Goal: Transaction & Acquisition: Purchase product/service

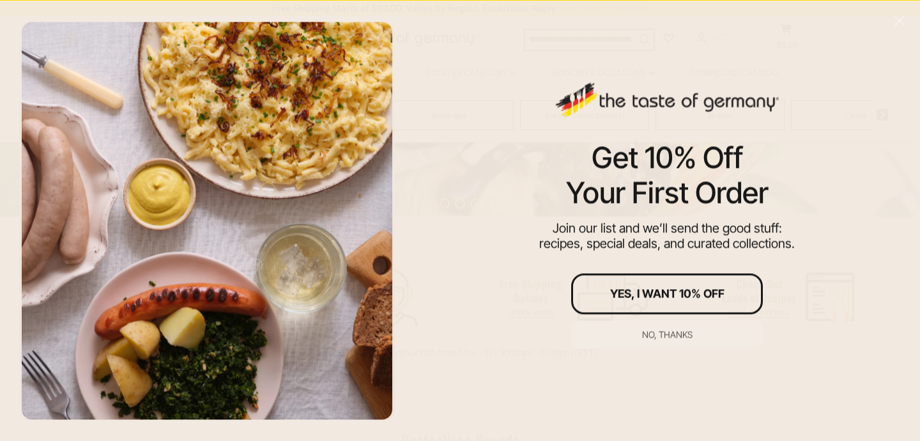
scroll to position [334, 0]
click at [650, 331] on div "No, thanks" at bounding box center [667, 334] width 50 height 9
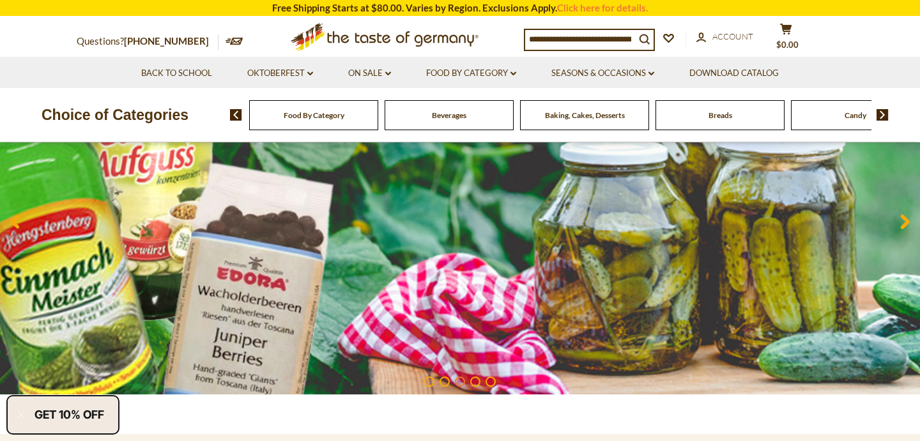
scroll to position [174, 0]
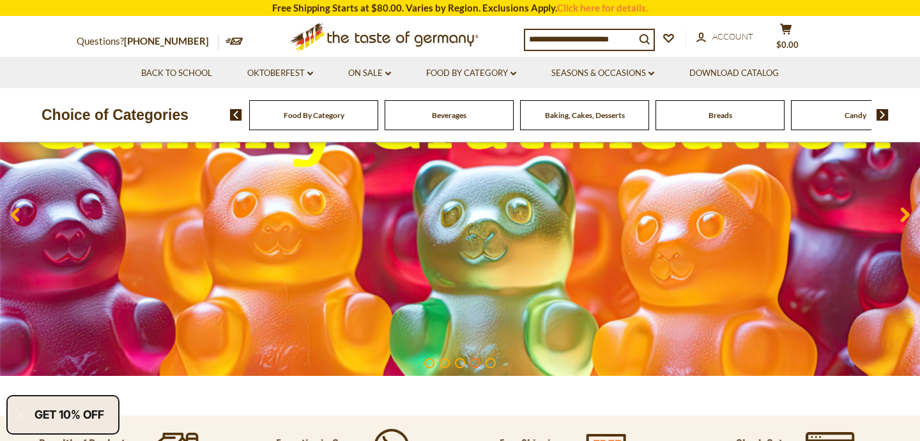
click at [354, 117] on div "Food By Category" at bounding box center [313, 115] width 129 height 30
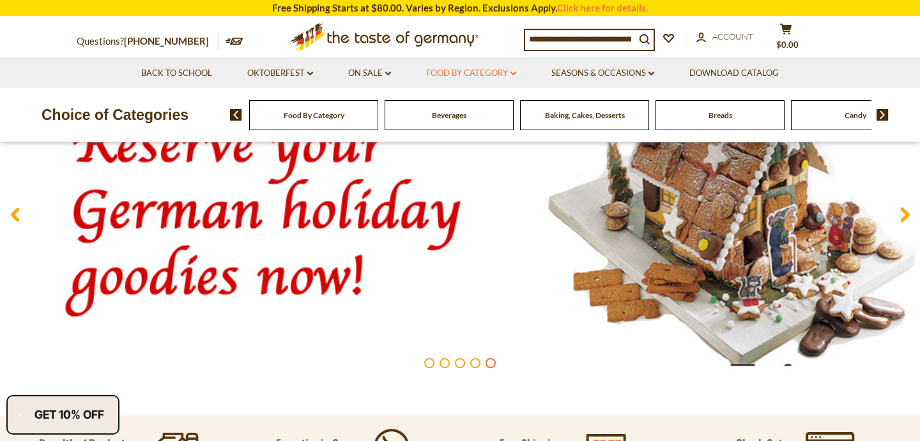
click at [515, 69] on link "Food By Category dropdown_arrow" at bounding box center [471, 73] width 90 height 14
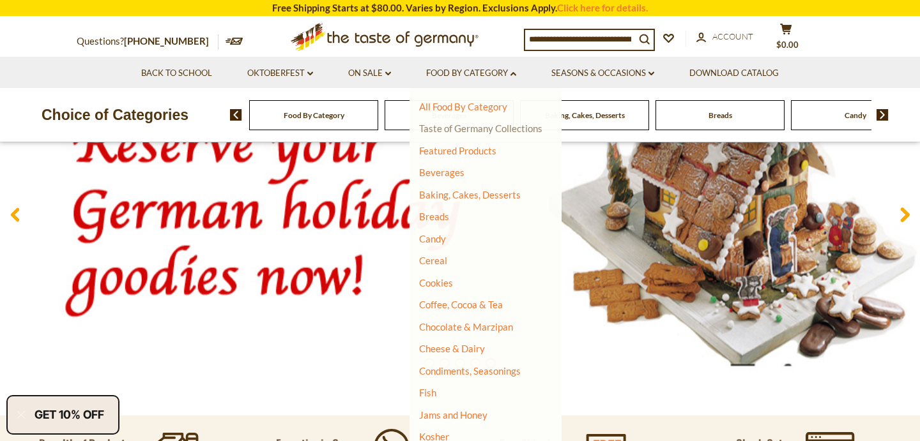
click at [494, 125] on link "Taste of Germany Collections" at bounding box center [480, 128] width 123 height 11
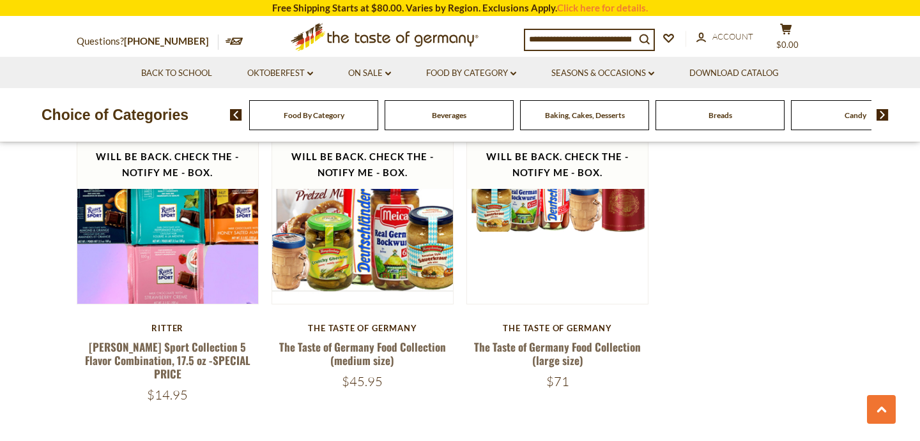
scroll to position [2649, 0]
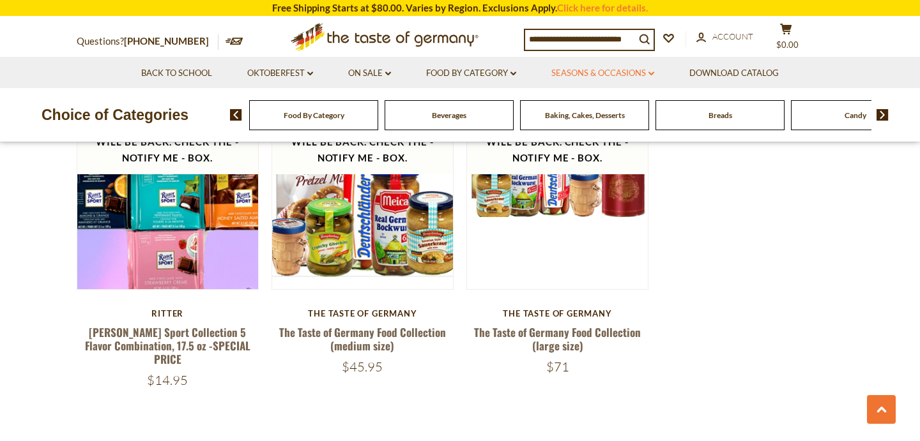
click at [650, 77] on link "Seasons & Occasions dropdown_arrow" at bounding box center [602, 73] width 103 height 14
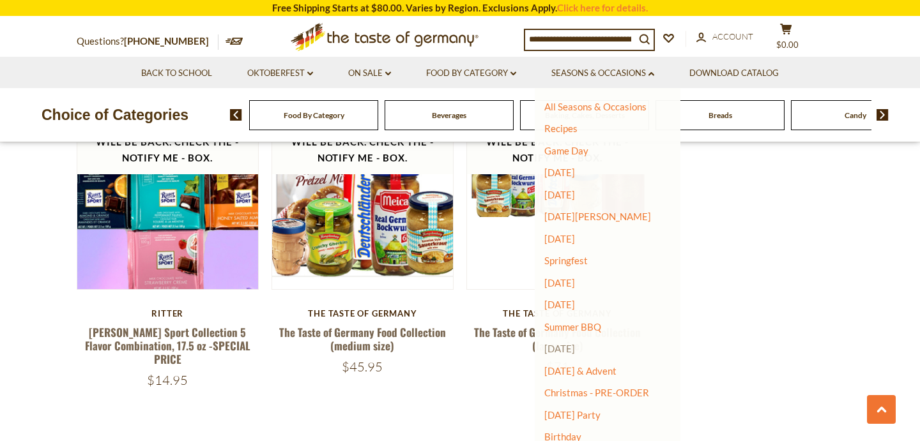
click at [564, 345] on link "[DATE]" at bounding box center [559, 348] width 31 height 11
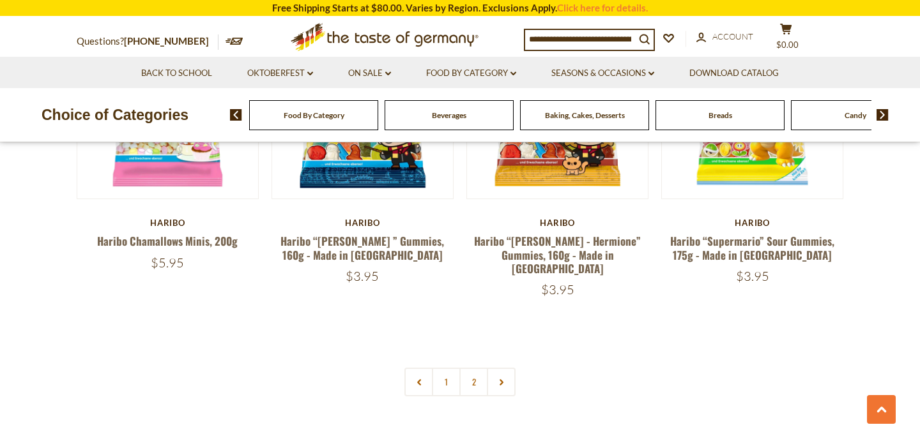
scroll to position [3018, 0]
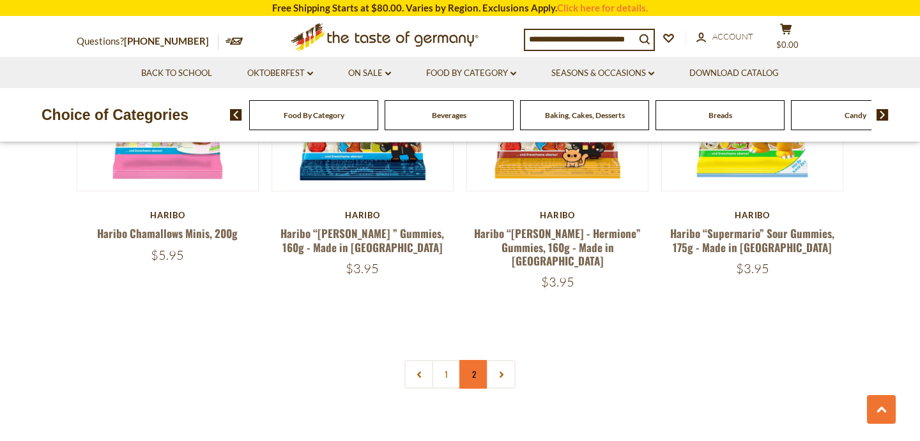
click at [478, 360] on link "2" at bounding box center [473, 374] width 29 height 29
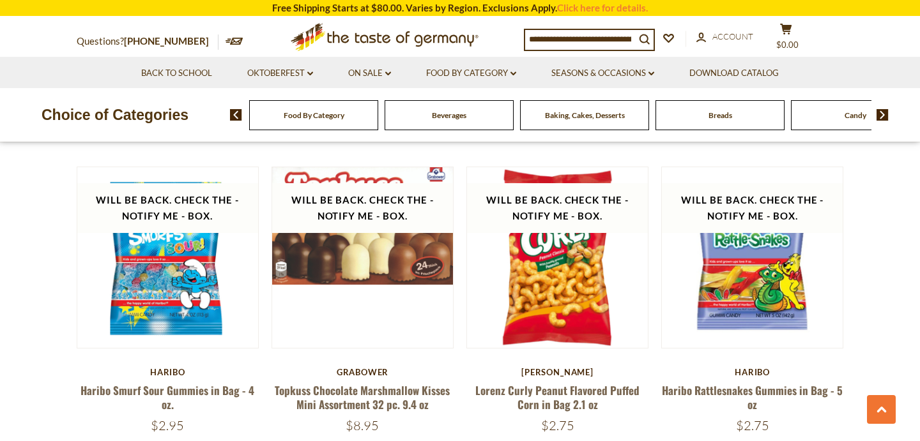
scroll to position [1616, 0]
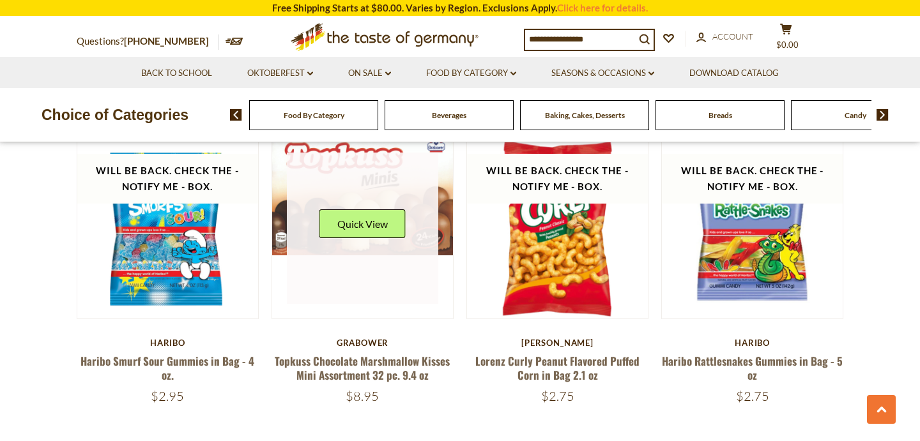
click at [434, 237] on link at bounding box center [363, 229] width 152 height 152
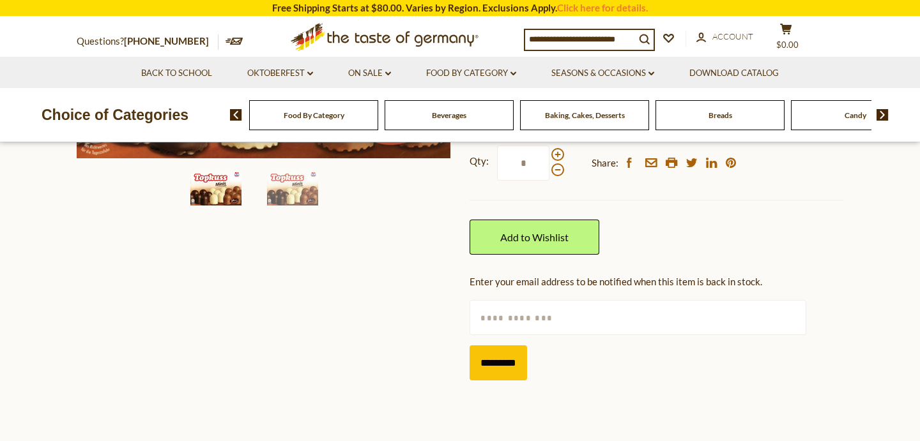
scroll to position [315, 0]
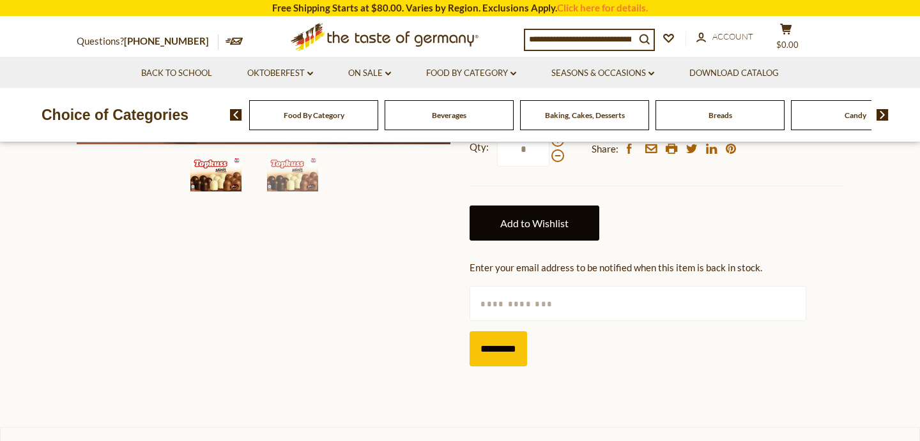
click at [559, 213] on link "Add to Wishlist" at bounding box center [534, 223] width 130 height 35
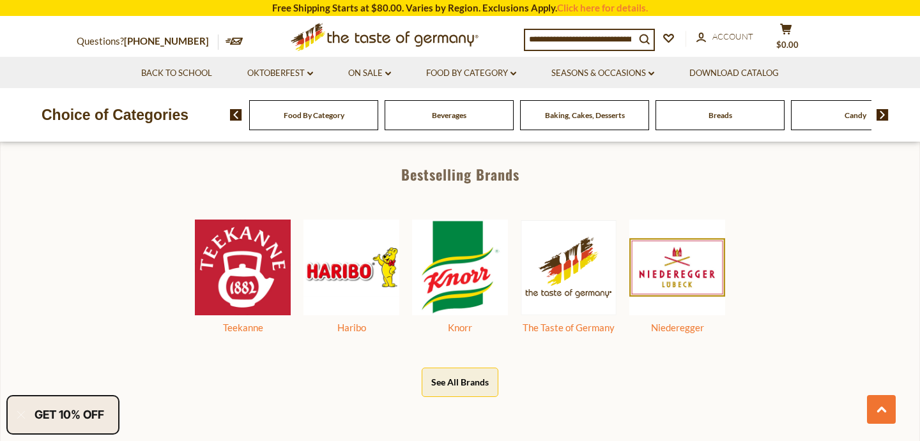
scroll to position [600, 0]
click at [709, 280] on img at bounding box center [677, 267] width 96 height 96
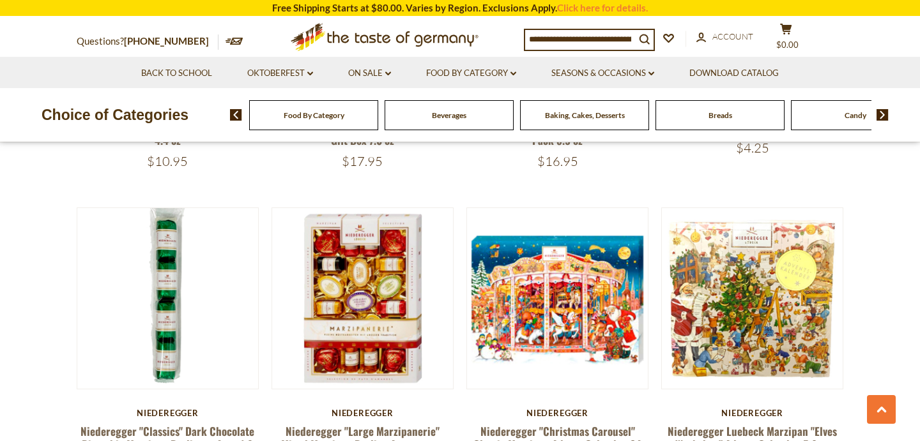
scroll to position [1604, 0]
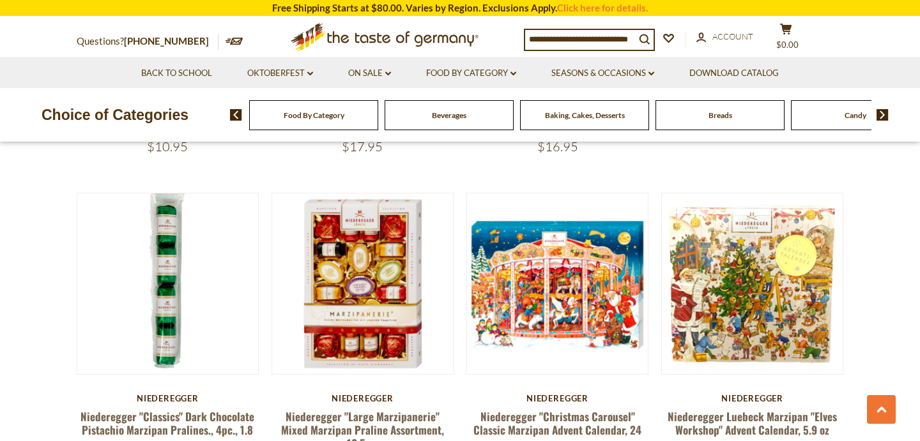
click at [880, 116] on img at bounding box center [882, 114] width 12 height 11
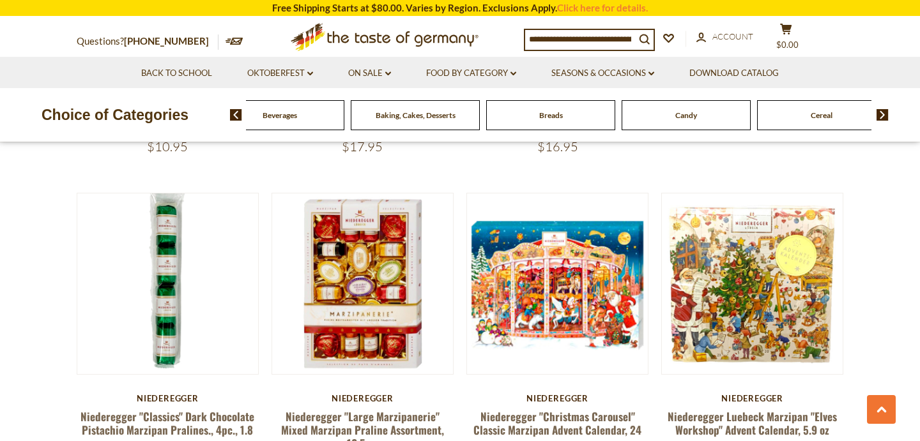
click at [880, 116] on img at bounding box center [882, 114] width 12 height 11
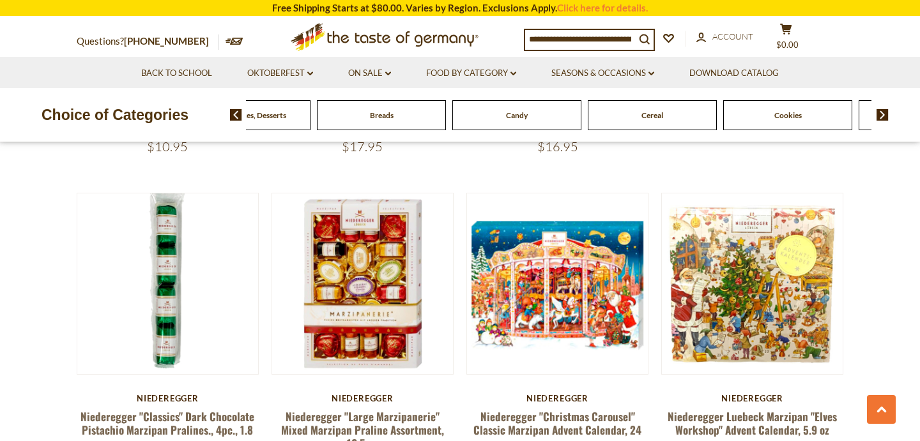
click at [880, 116] on img at bounding box center [882, 114] width 12 height 11
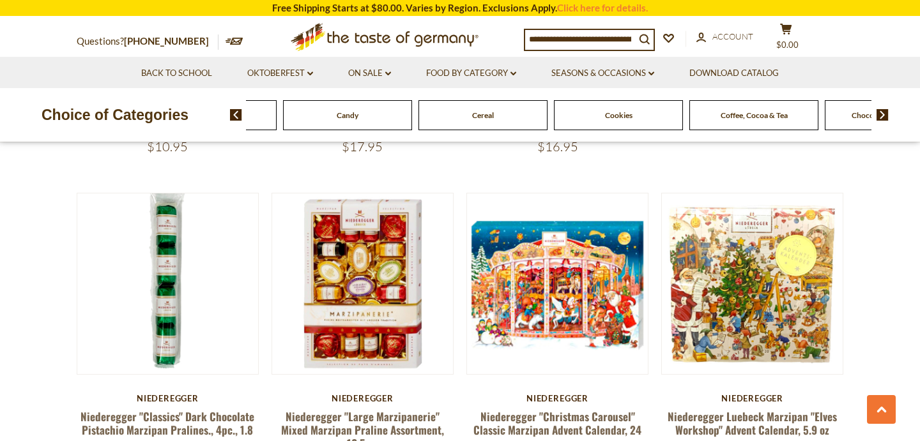
click at [880, 116] on img at bounding box center [882, 114] width 12 height 11
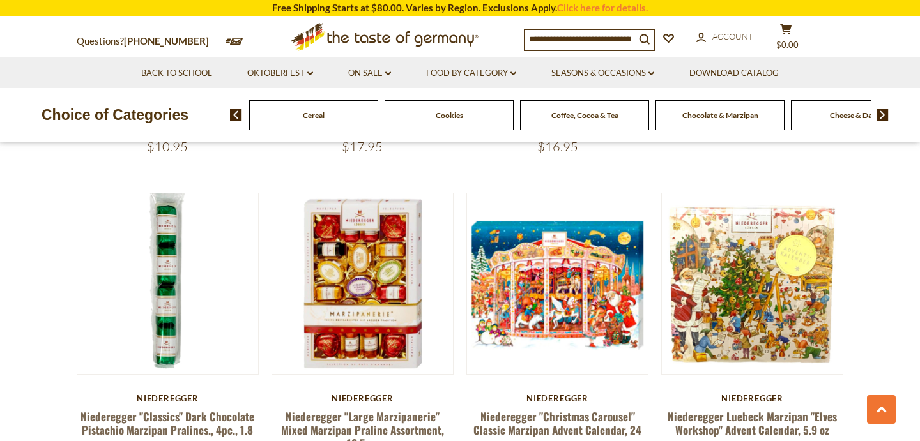
click at [880, 116] on img at bounding box center [882, 114] width 12 height 11
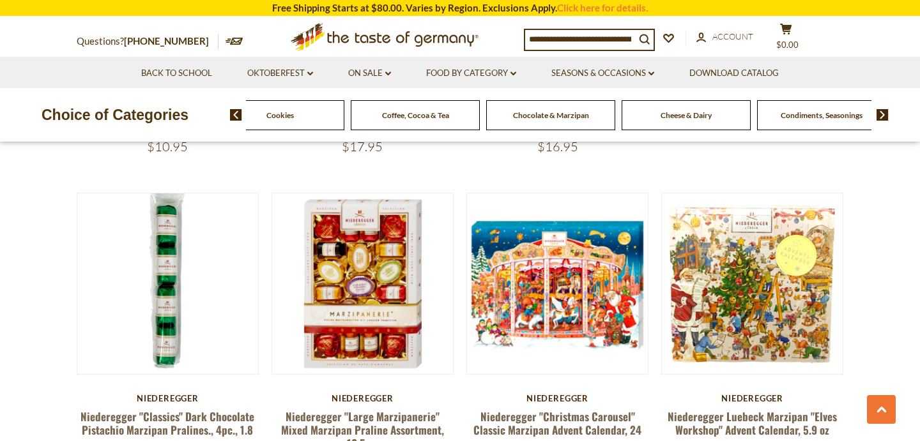
click at [880, 116] on img at bounding box center [882, 114] width 12 height 11
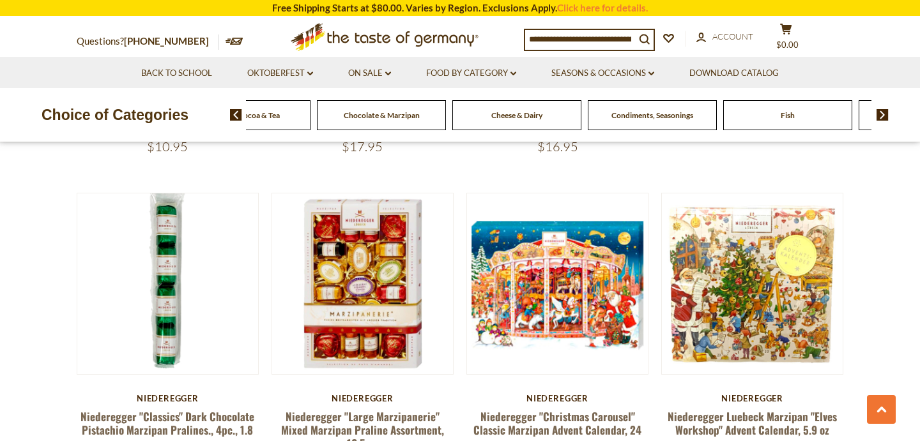
click at [880, 116] on img at bounding box center [882, 114] width 12 height 11
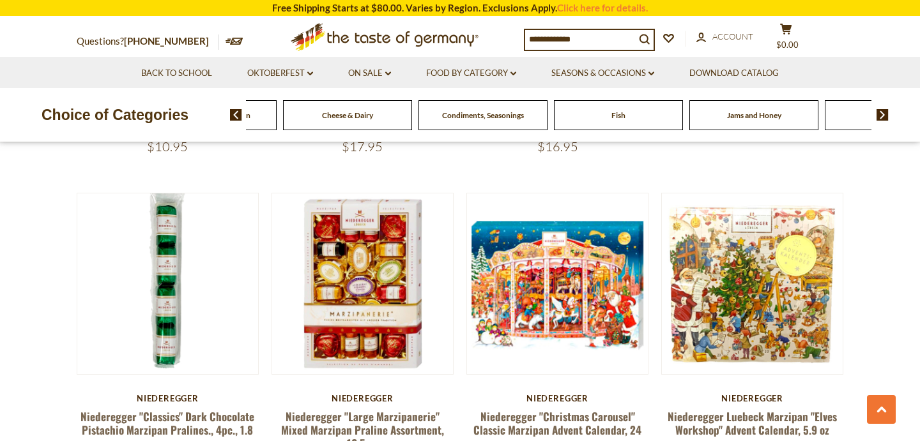
click at [880, 116] on img at bounding box center [882, 114] width 12 height 11
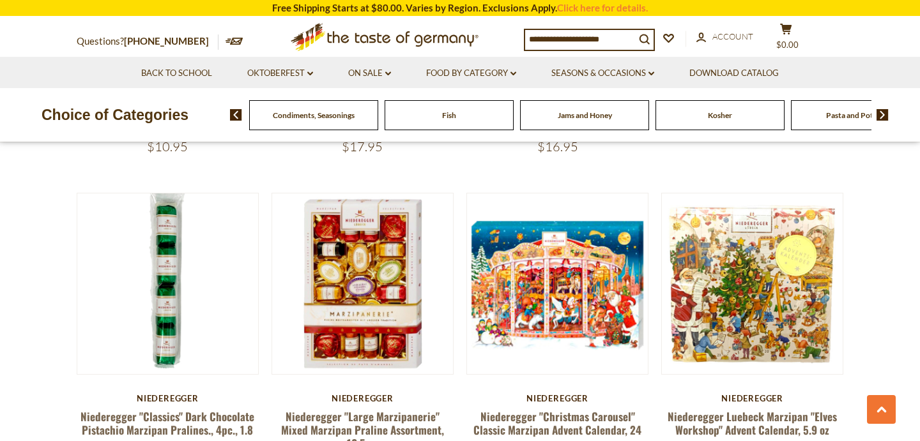
click at [880, 116] on img at bounding box center [882, 114] width 12 height 11
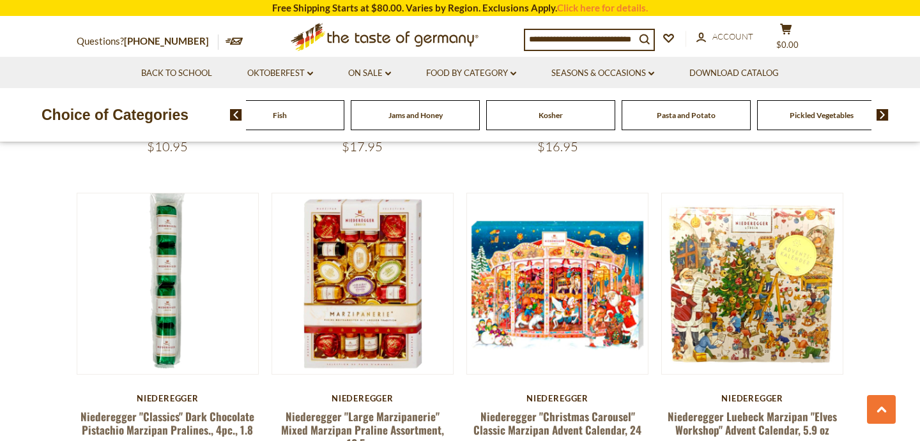
click at [880, 116] on img at bounding box center [882, 114] width 12 height 11
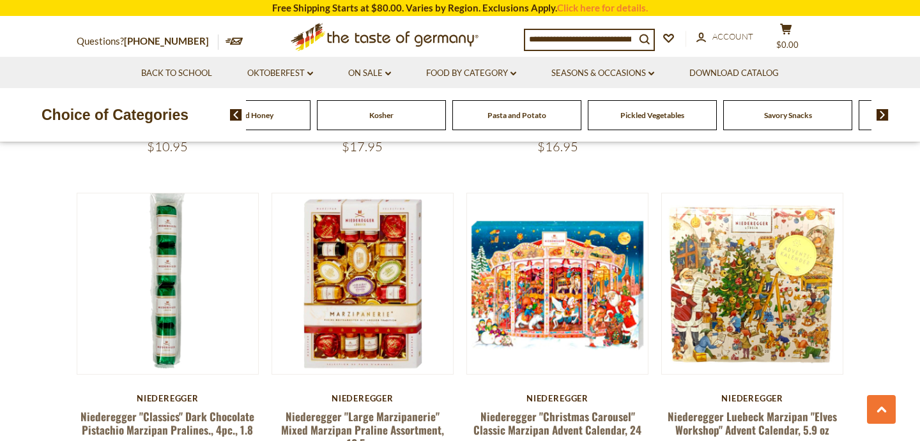
click at [880, 116] on img at bounding box center [882, 114] width 12 height 11
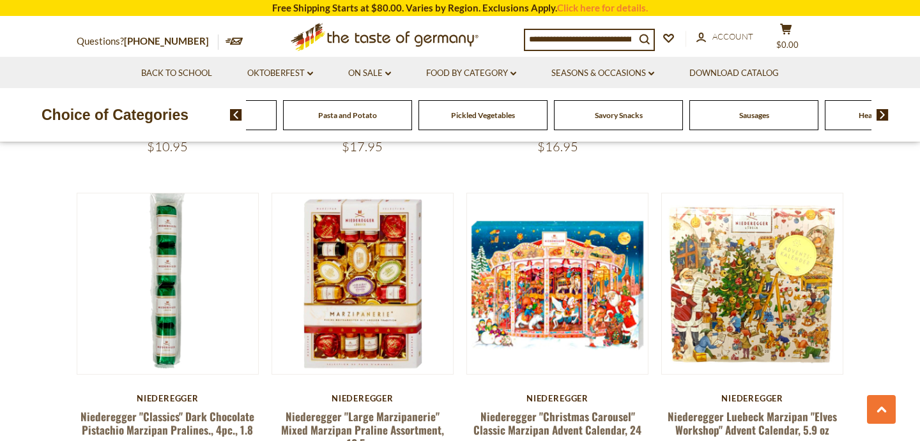
click at [880, 116] on img at bounding box center [882, 114] width 12 height 11
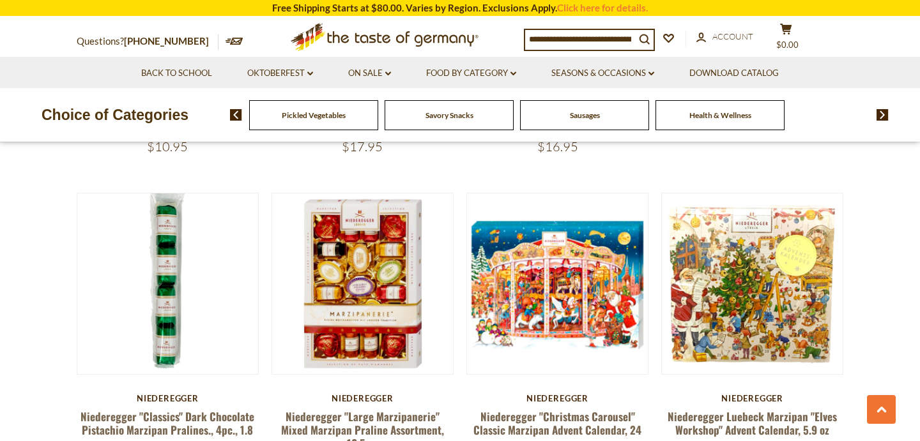
click at [744, 118] on span "Health & Wellness" at bounding box center [720, 115] width 62 height 10
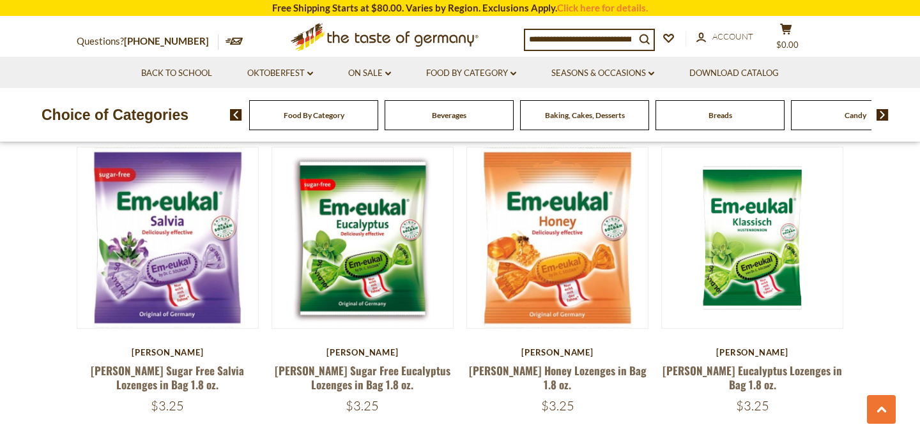
scroll to position [2259, 0]
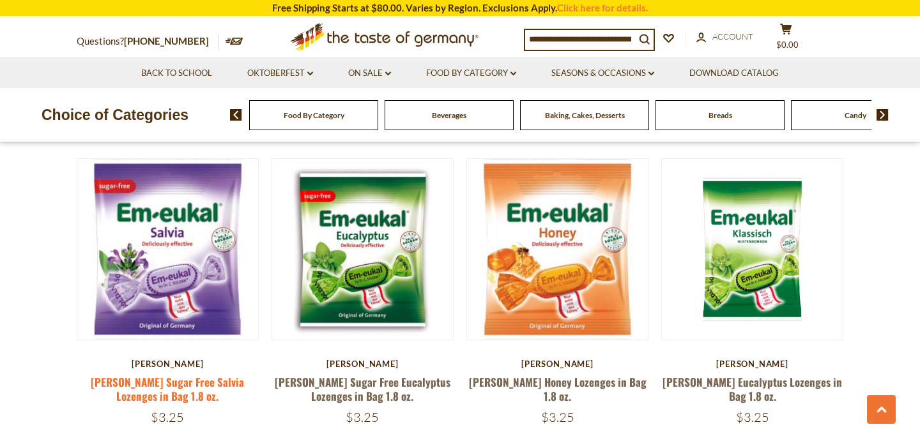
click at [197, 374] on link "[PERSON_NAME] Sugar Free Salvia Lozenges in Bag 1.8 oz." at bounding box center [167, 388] width 153 height 29
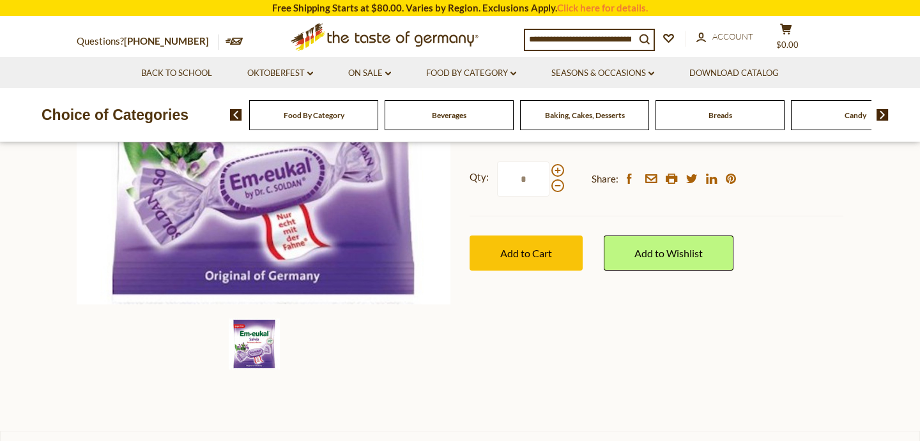
scroll to position [287, 0]
